Goal: Information Seeking & Learning: Learn about a topic

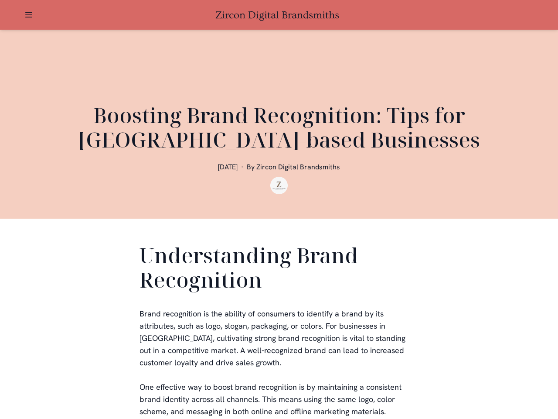
scroll to position [174, 0]
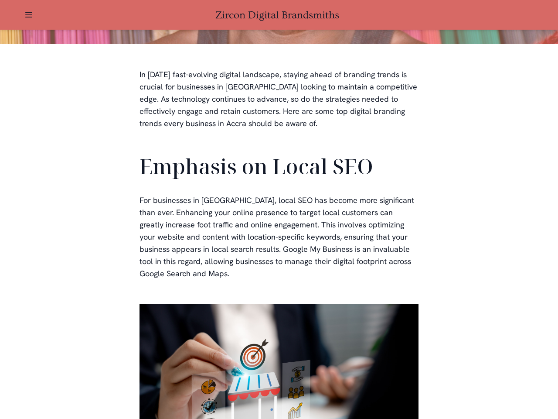
scroll to position [262, 0]
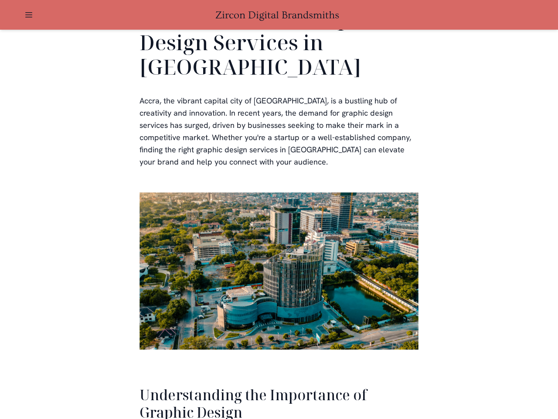
scroll to position [1791, 0]
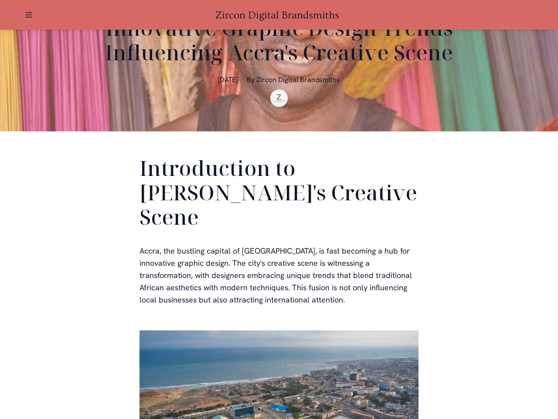
scroll to position [262, 0]
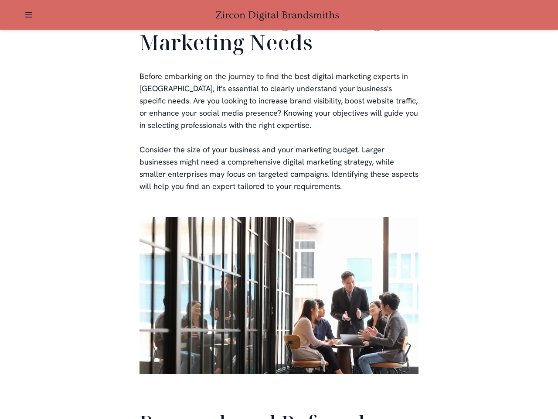
scroll to position [2076, 0]
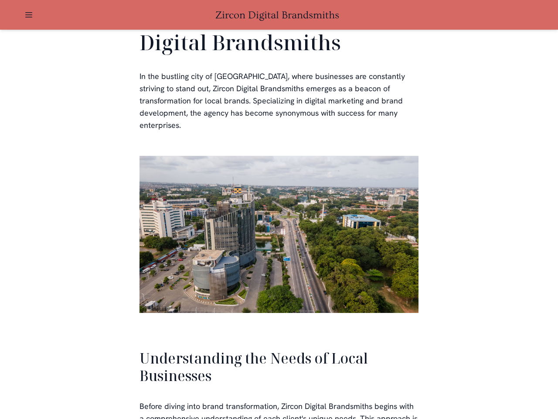
scroll to position [1859, 0]
